Goal: Information Seeking & Learning: Learn about a topic

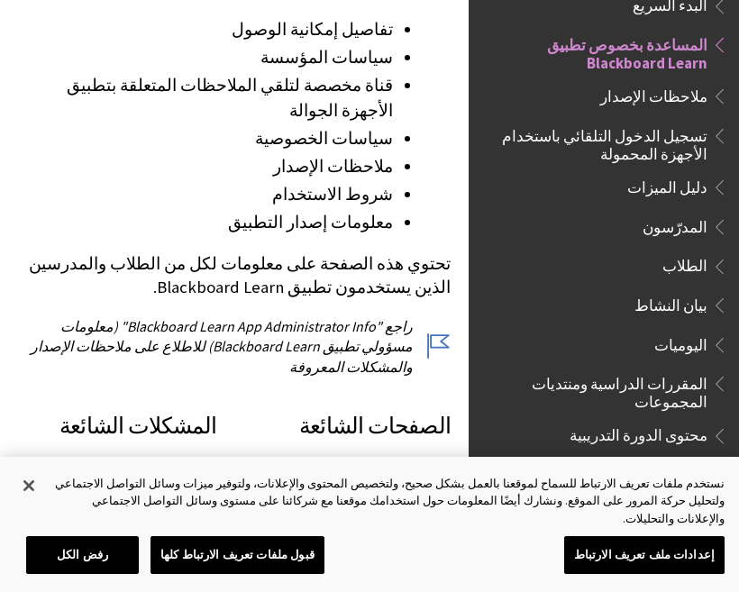
scroll to position [633, 0]
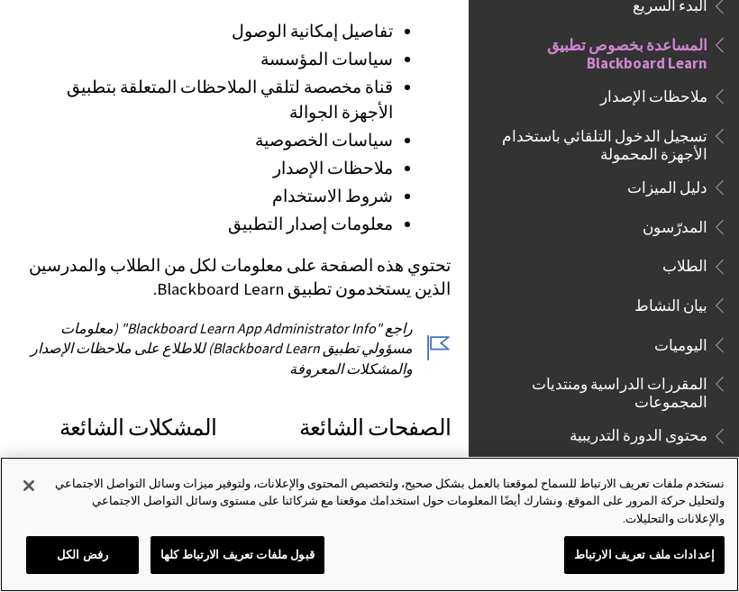
click at [254, 561] on button "قبول ملفات تعريف الارتباط كلها" at bounding box center [237, 555] width 174 height 38
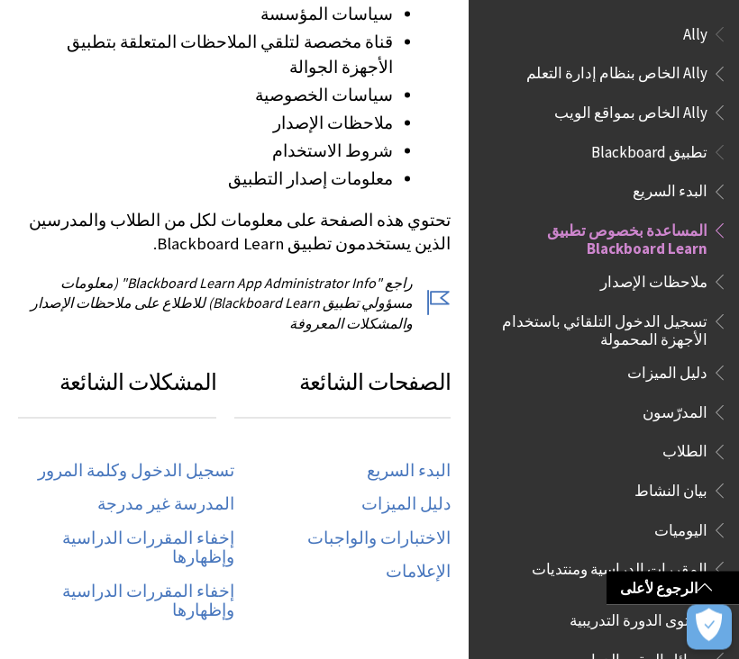
scroll to position [693, 0]
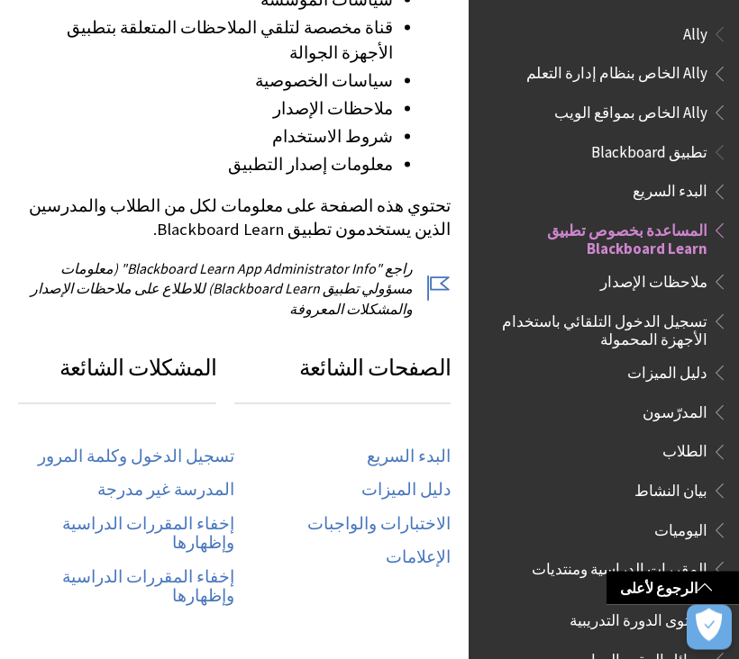
click at [193, 447] on link "تسجيل الدخول وكلمة المرور" at bounding box center [136, 457] width 196 height 21
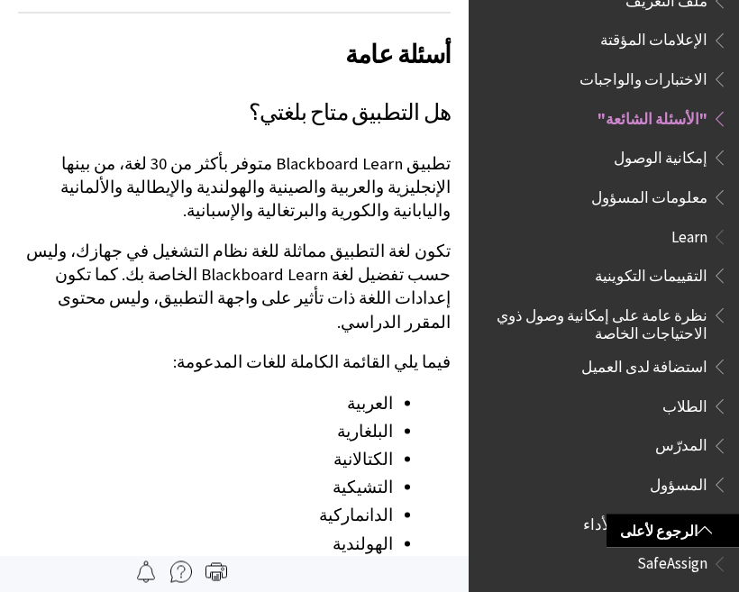
scroll to position [1917, 0]
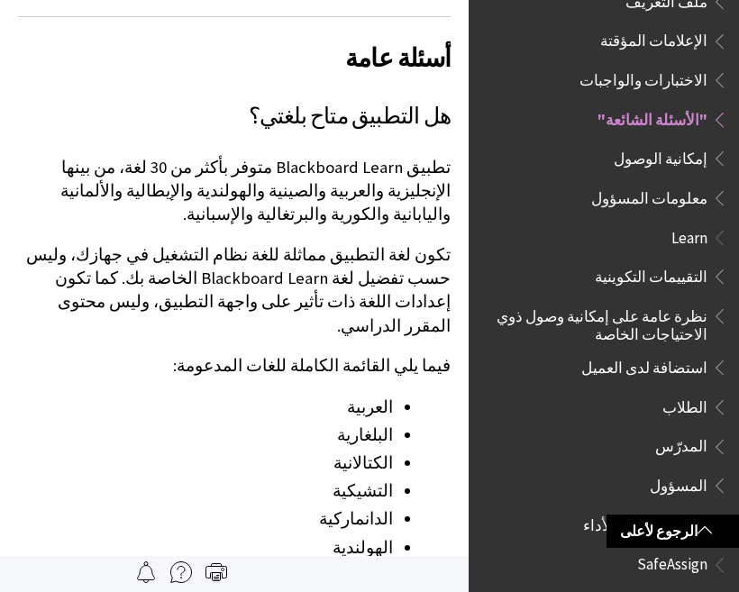
click at [376, 395] on li "العربية" at bounding box center [205, 407] width 375 height 25
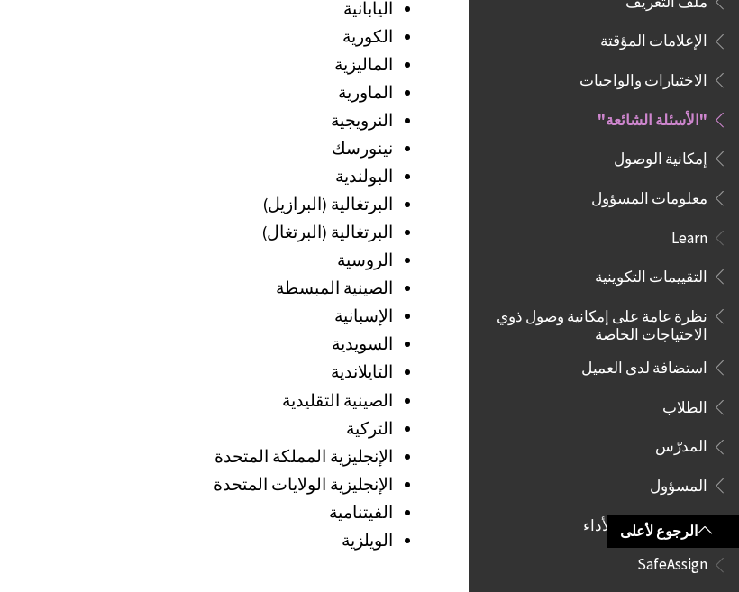
scroll to position [2650, 0]
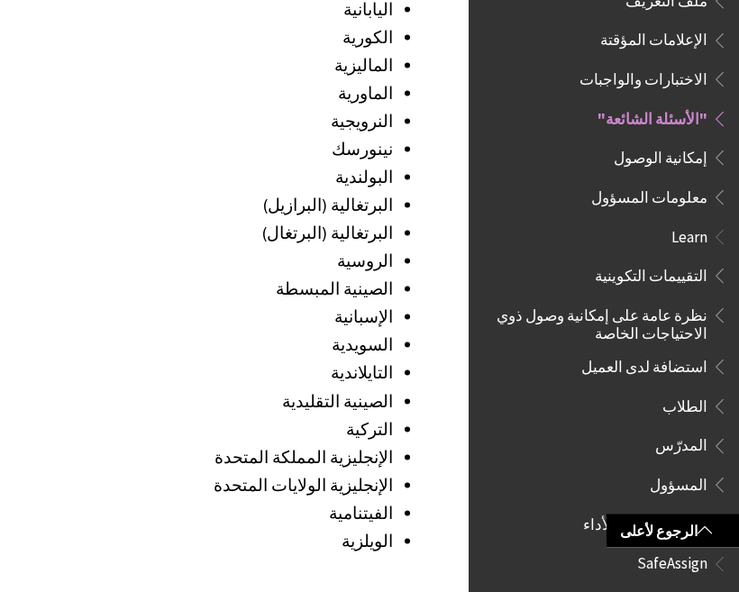
click at [686, 588] on span "الطالب" at bounding box center [684, 600] width 46 height 24
click at [721, 588] on span "Book outline for Blackboard SafeAssign" at bounding box center [716, 599] width 19 height 23
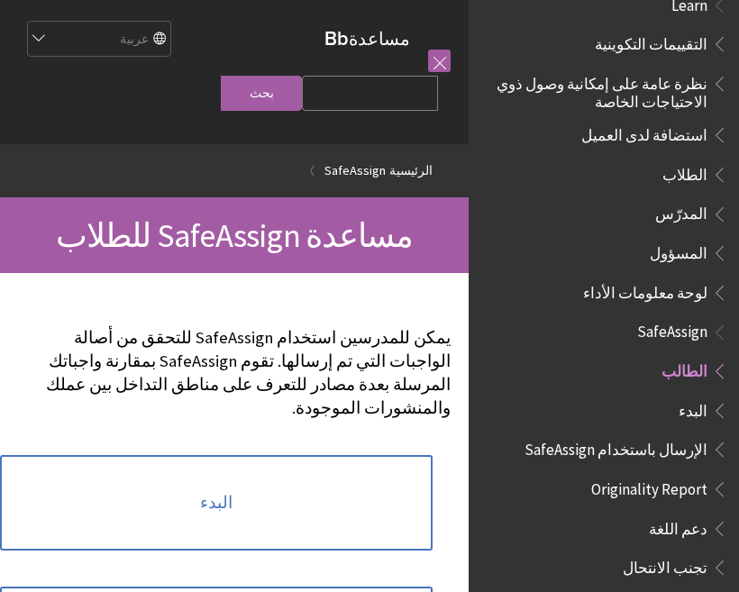
click at [356, 469] on link "البدء" at bounding box center [216, 502] width 432 height 95
click at [248, 455] on link "البدء" at bounding box center [216, 502] width 432 height 95
